Goal: Task Accomplishment & Management: Manage account settings

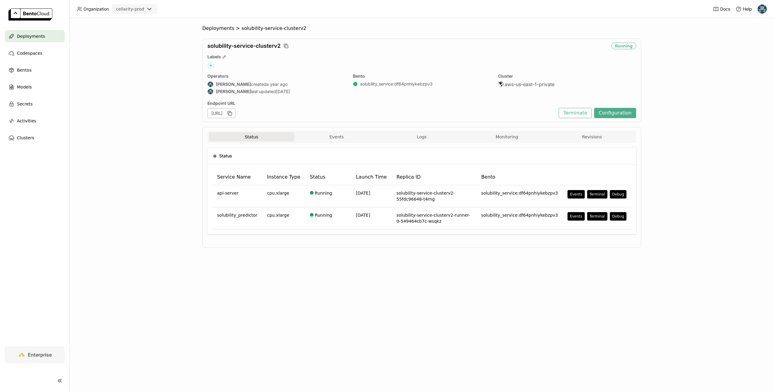
click at [48, 39] on div "Deployments" at bounding box center [35, 36] width 60 height 12
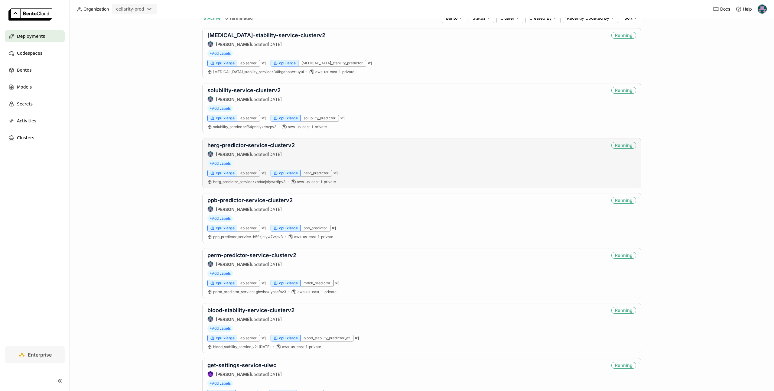
scroll to position [69, 0]
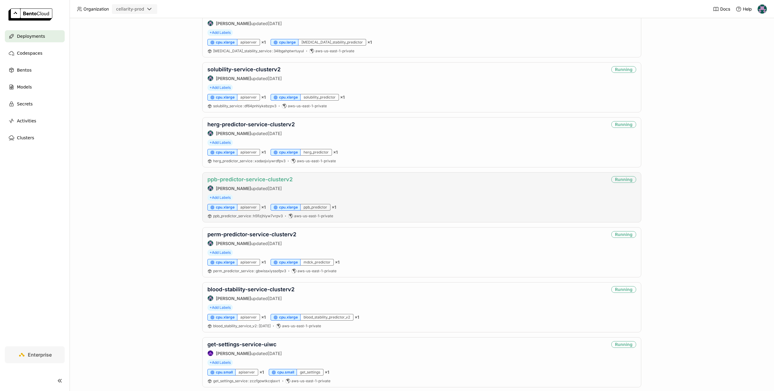
click at [288, 181] on link "ppb-predictor-service-clusterv2" at bounding box center [249, 179] width 85 height 6
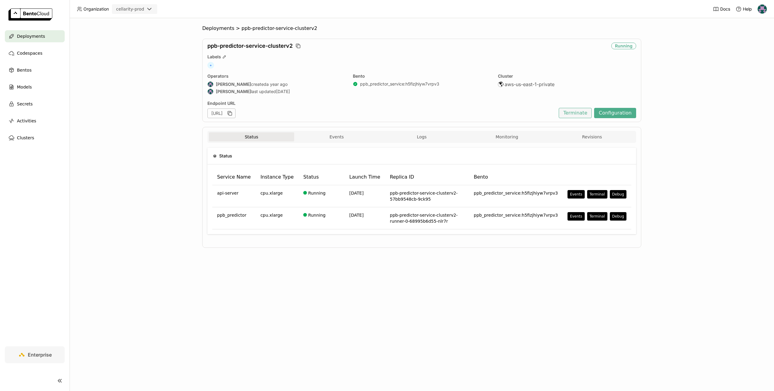
click at [580, 113] on button "Terminate" at bounding box center [575, 113] width 33 height 10
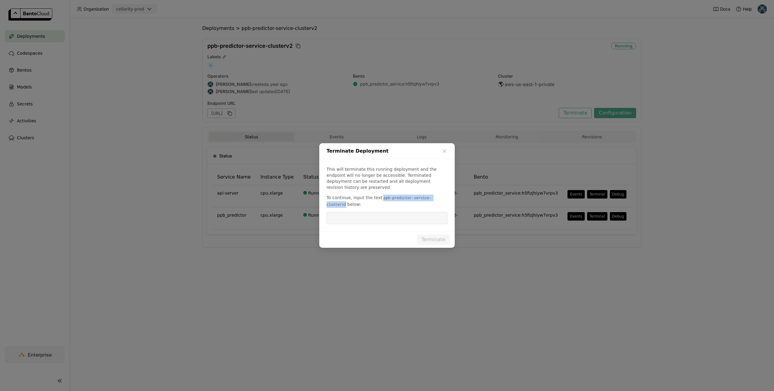
drag, startPoint x: 380, startPoint y: 196, endPoint x: 346, endPoint y: 201, distance: 34.5
click at [346, 201] on code "ppb-predictor-service-clusterv2" at bounding box center [378, 201] width 105 height 13
copy code "ppb-predictor-service-clusterv2"
click at [356, 218] on input "dialog" at bounding box center [387, 218] width 114 height 11
paste input "ppb-predictor-service-clusterv2"
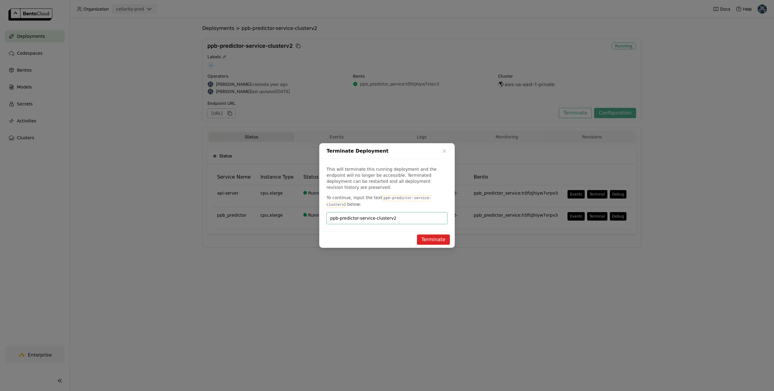
type input "ppb-predictor-service-clusterv2"
click at [432, 239] on button "Terminate" at bounding box center [433, 240] width 33 height 10
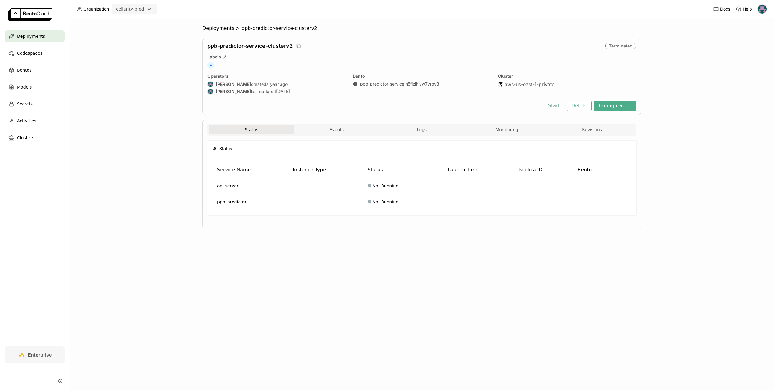
click at [559, 106] on button "Start" at bounding box center [553, 106] width 21 height 10
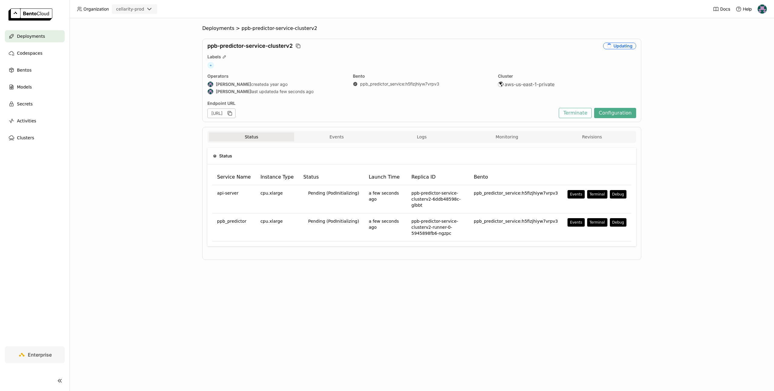
click at [214, 25] on div "Deployments > ppb-predictor-service-clusterv2 ppb-predictor-service-clusterv2 U…" at bounding box center [422, 204] width 704 height 373
click at [217, 28] on span "Deployments" at bounding box center [218, 28] width 32 height 6
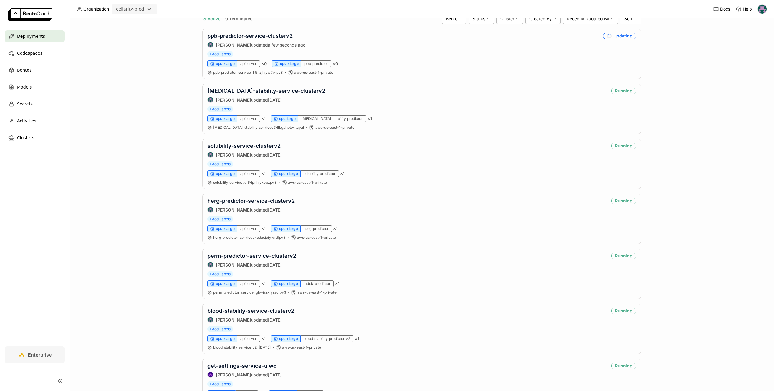
scroll to position [137, 0]
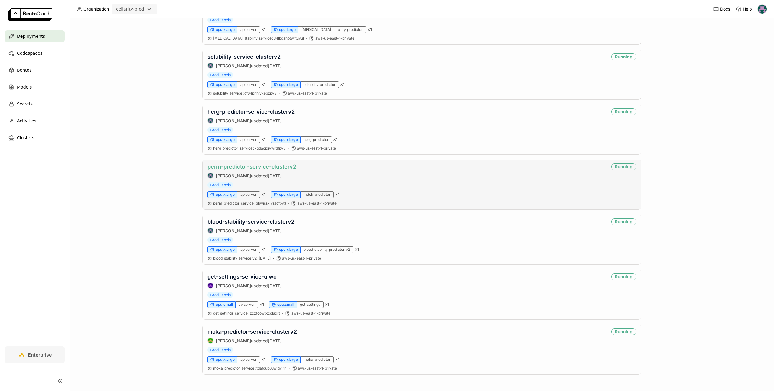
click at [281, 166] on link "perm-predictor-service-clusterv2" at bounding box center [251, 167] width 89 height 6
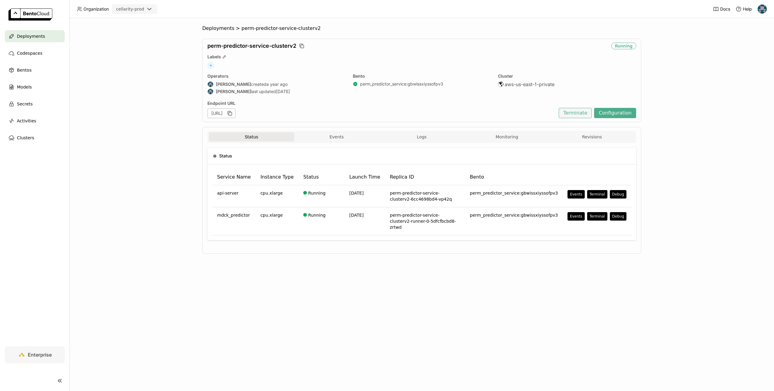
click at [576, 111] on button "Terminate" at bounding box center [575, 113] width 33 height 10
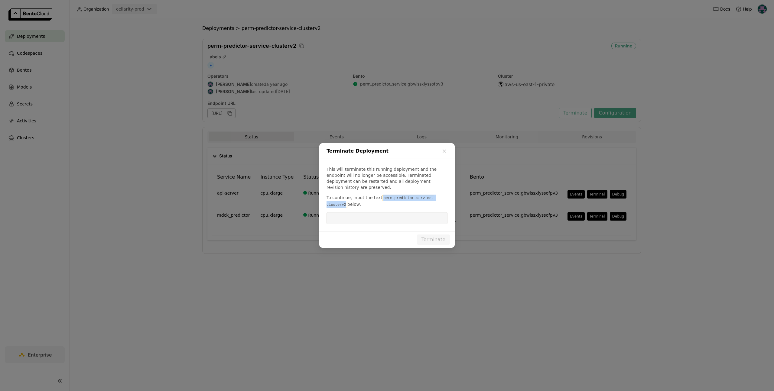
drag, startPoint x: 381, startPoint y: 196, endPoint x: 346, endPoint y: 201, distance: 35.1
click at [346, 201] on code "perm-predictor-service-clusterv2" at bounding box center [379, 201] width 107 height 13
copy code "perm-predictor-service-clusterv2"
click at [377, 217] on input "dialog" at bounding box center [387, 218] width 114 height 11
paste input "perm-predictor-service-clusterv2"
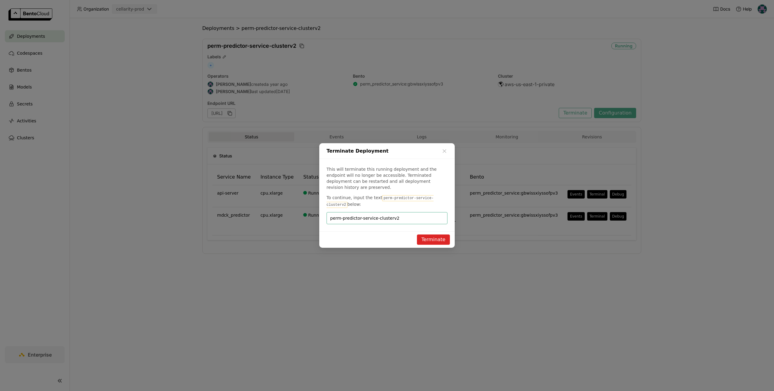
type input "perm-predictor-service-clusterv2"
click at [430, 235] on button "Terminate" at bounding box center [433, 240] width 33 height 10
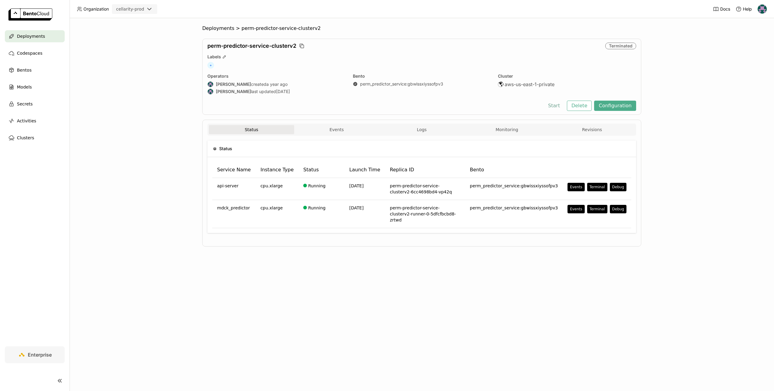
click at [554, 105] on button "Start" at bounding box center [553, 106] width 21 height 10
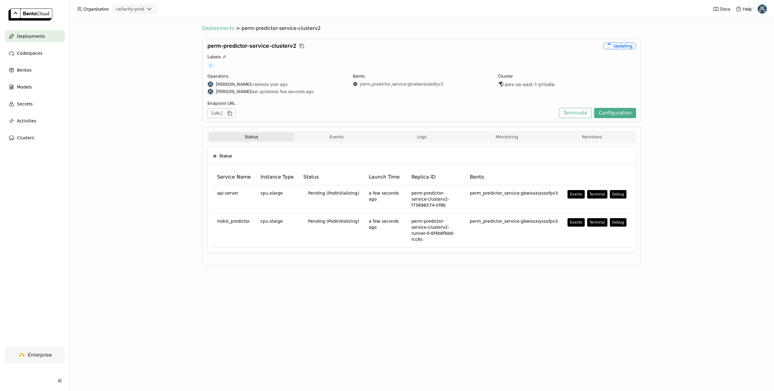
click at [219, 31] on span "Deployments" at bounding box center [218, 28] width 32 height 6
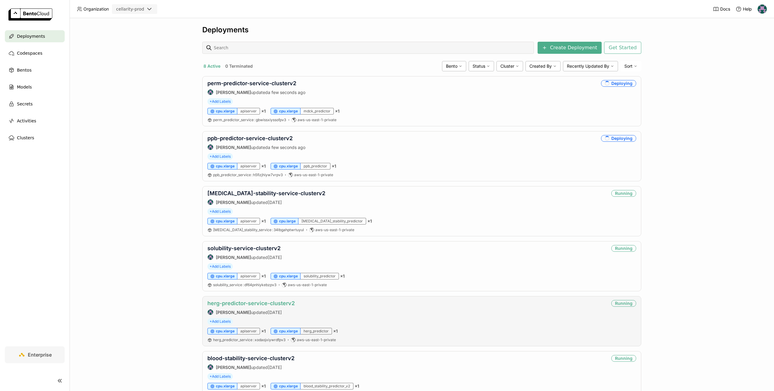
click at [284, 302] on link "herg-predictor-service-clusterv2" at bounding box center [250, 303] width 87 height 6
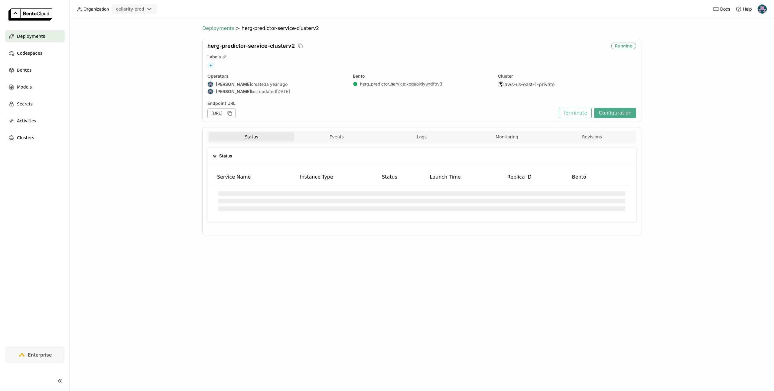
click at [223, 29] on span "Deployments" at bounding box center [218, 28] width 32 height 6
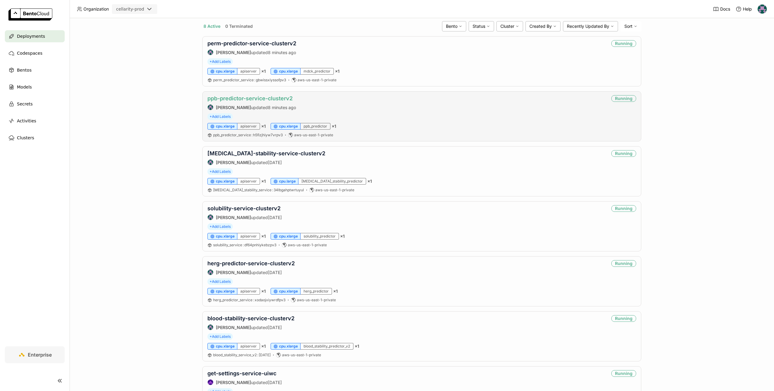
scroll to position [40, 0]
click at [234, 98] on link "ppb-predictor-service-clusterv2" at bounding box center [249, 99] width 85 height 6
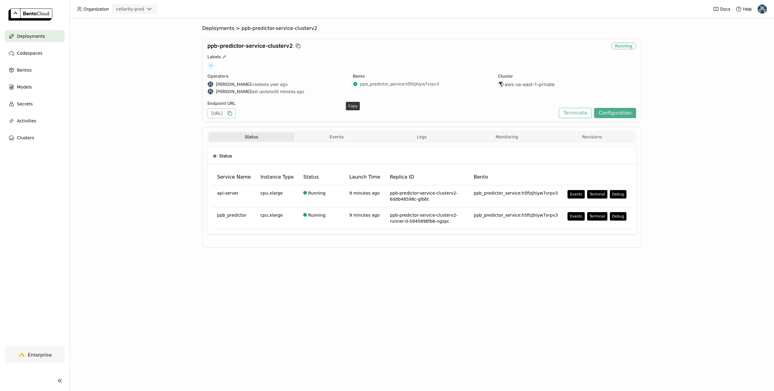
click at [233, 115] on icon "button" at bounding box center [230, 113] width 6 height 6
click at [223, 27] on span "Deployments" at bounding box center [218, 28] width 32 height 6
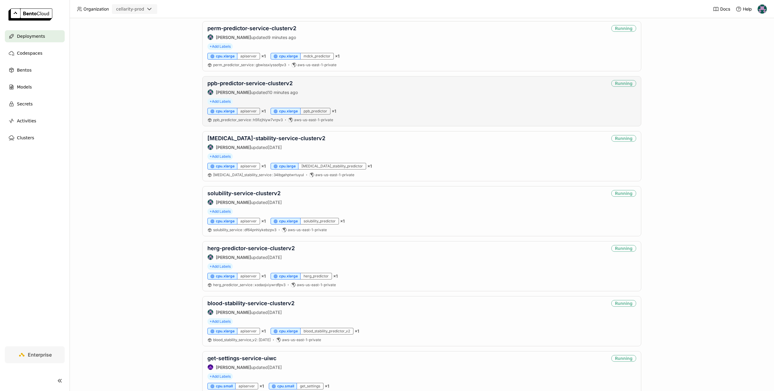
scroll to position [65, 0]
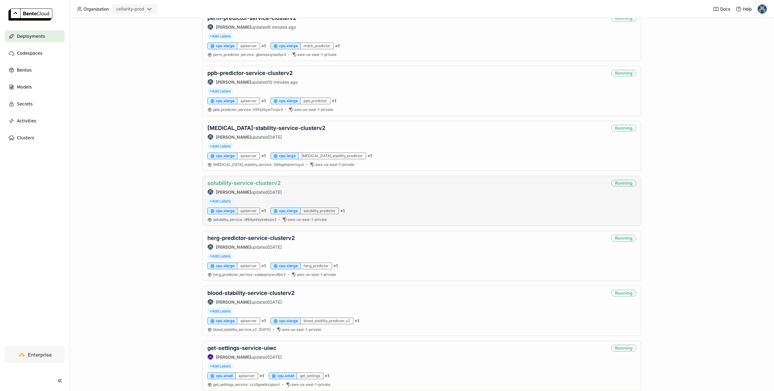
click at [266, 183] on link "solubility-service-clusterv2" at bounding box center [243, 183] width 73 height 6
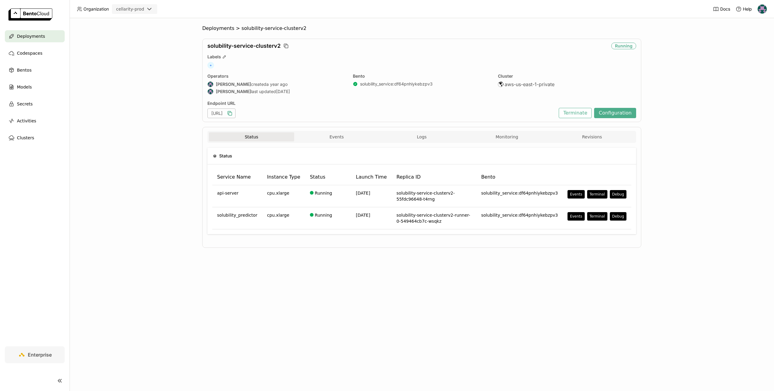
click at [231, 113] on icon "button" at bounding box center [229, 112] width 3 height 3
click at [572, 109] on button "Terminate" at bounding box center [575, 113] width 33 height 10
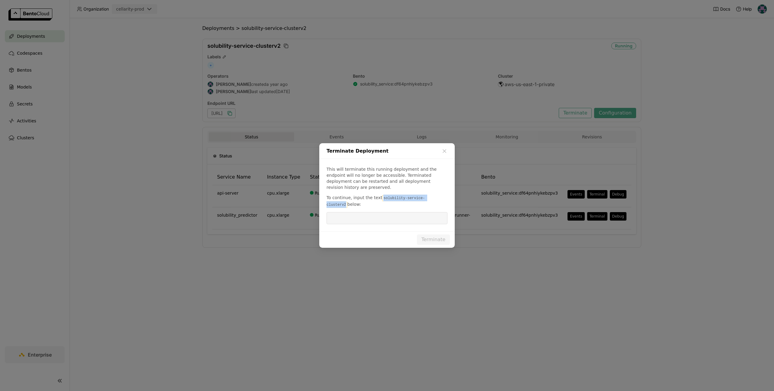
drag, startPoint x: 380, startPoint y: 196, endPoint x: 448, endPoint y: 195, distance: 68.3
click at [451, 193] on div "This will terminate this running deployment and the endpoint will no longer be …" at bounding box center [386, 195] width 135 height 73
copy code "solubility-service-clusterv2"
click at [389, 213] on input "dialog" at bounding box center [387, 218] width 114 height 11
paste input "solubility-service-clusterv2"
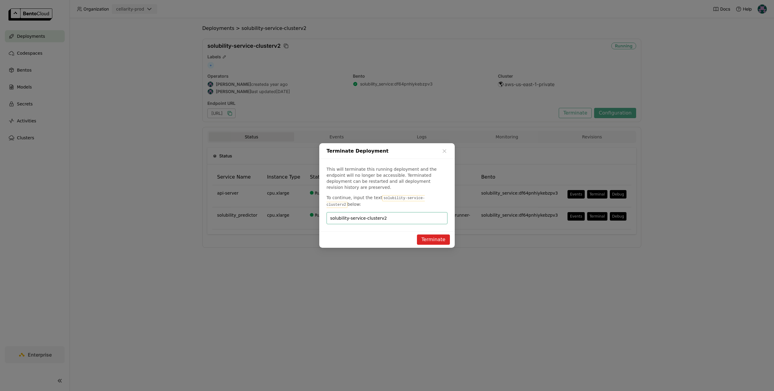
type input "solubility-service-clusterv2"
click at [438, 236] on button "Terminate" at bounding box center [433, 240] width 33 height 10
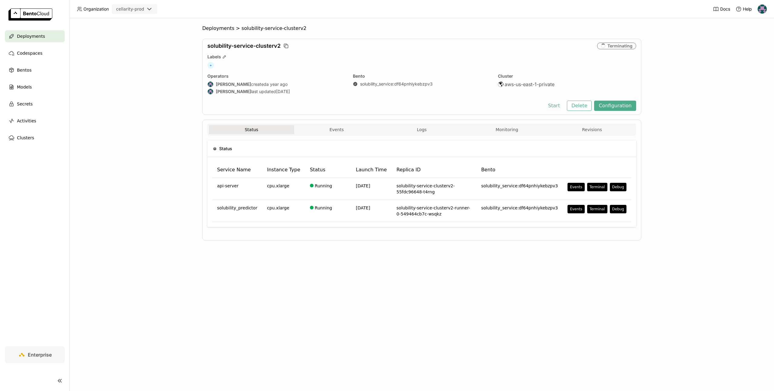
click at [558, 105] on button "Start" at bounding box center [553, 106] width 21 height 10
click at [29, 39] on span "Deployments" at bounding box center [31, 36] width 28 height 7
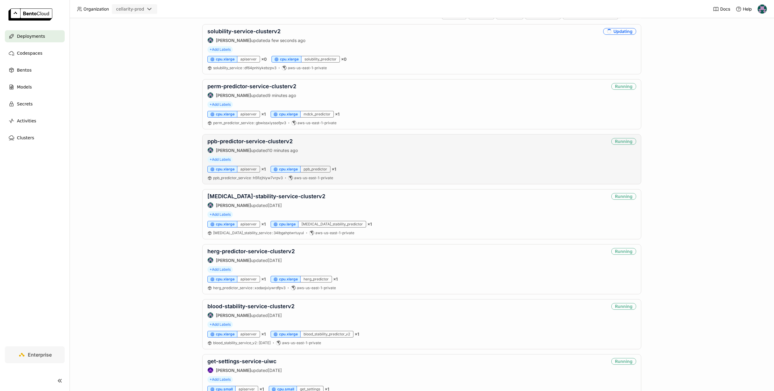
scroll to position [55, 0]
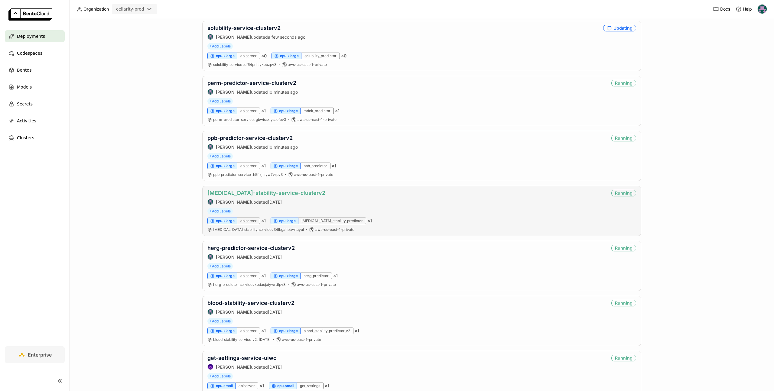
click at [300, 195] on link "[MEDICAL_DATA]-stability-service-clusterv2" at bounding box center [266, 193] width 118 height 6
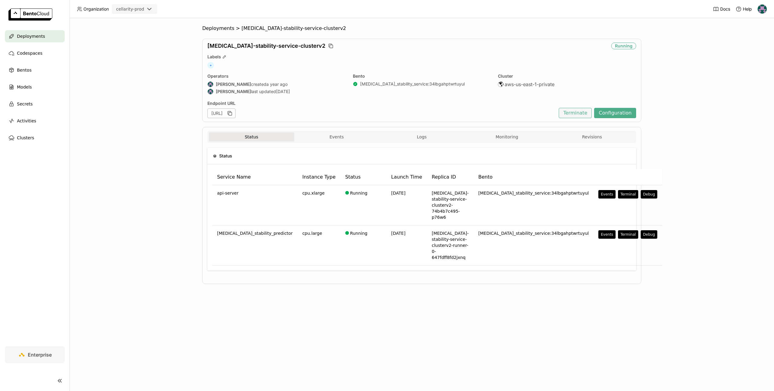
click at [572, 115] on button "Terminate" at bounding box center [575, 113] width 33 height 10
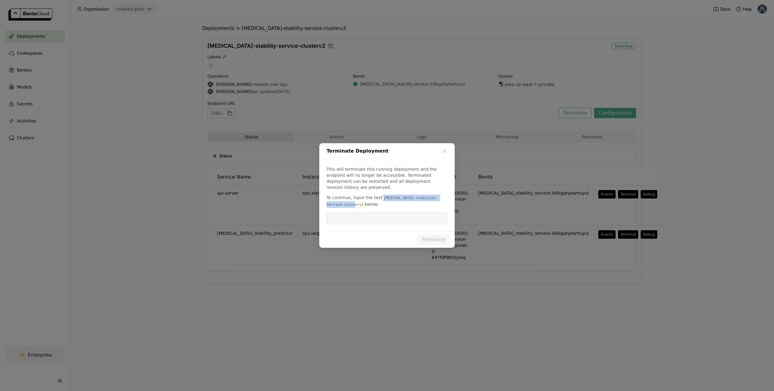
drag, startPoint x: 379, startPoint y: 196, endPoint x: 345, endPoint y: 203, distance: 35.1
click at [345, 203] on code "[MEDICAL_DATA]-stability-service-clusterv2" at bounding box center [382, 201] width 112 height 13
copy code "[MEDICAL_DATA]-stability-service-clusterv2"
click at [355, 214] on input "dialog" at bounding box center [387, 218] width 114 height 11
paste input "[MEDICAL_DATA]-stability-service-clusterv2"
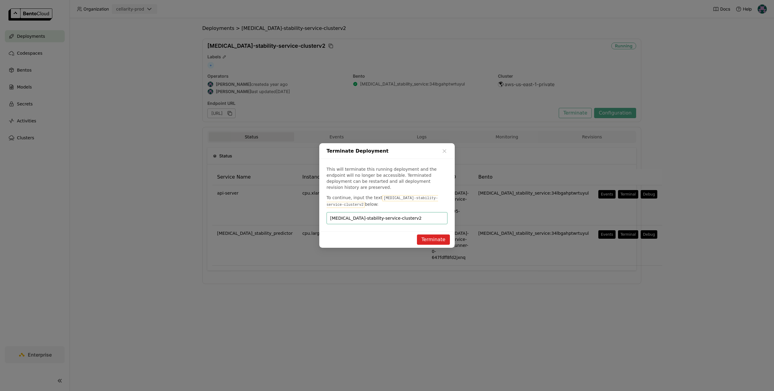
type input "[MEDICAL_DATA]-stability-service-clusterv2"
click at [431, 235] on button "Terminate" at bounding box center [433, 240] width 33 height 10
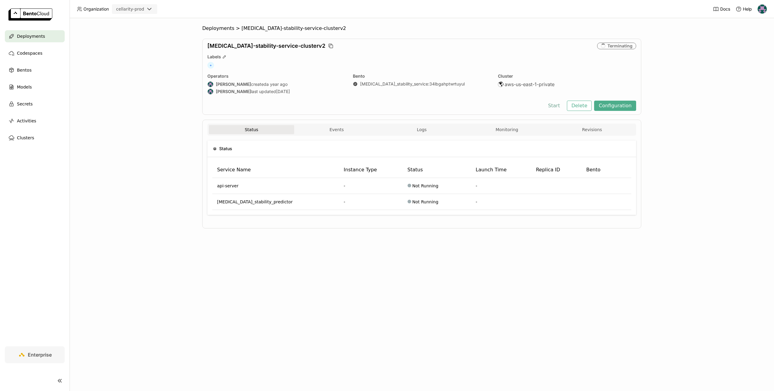
click at [559, 105] on button "Start" at bounding box center [553, 106] width 21 height 10
click at [35, 36] on span "Deployments" at bounding box center [31, 36] width 28 height 7
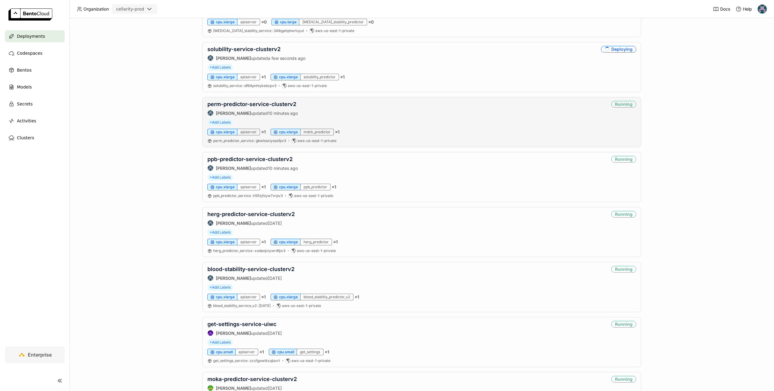
scroll to position [91, 0]
click at [276, 103] on link "perm-predictor-service-clusterv2" at bounding box center [251, 102] width 89 height 6
